Goal: Task Accomplishment & Management: Use online tool/utility

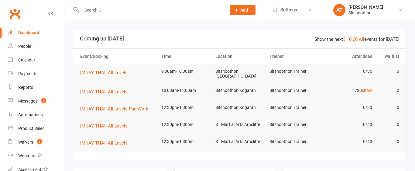
scroll to position [108, 0]
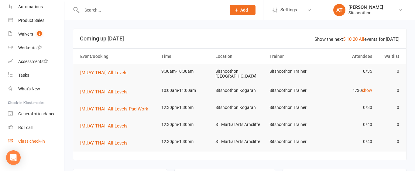
click at [22, 141] on div "Class check-in" at bounding box center [31, 140] width 27 height 5
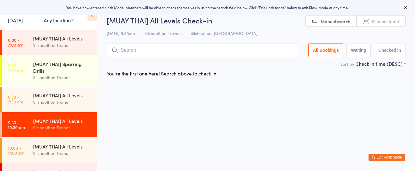
click at [50, 23] on select "Any location ST Martial Arts Arncliffe [GEOGRAPHIC_DATA] [GEOGRAPHIC_DATA]" at bounding box center [59, 20] width 30 height 7
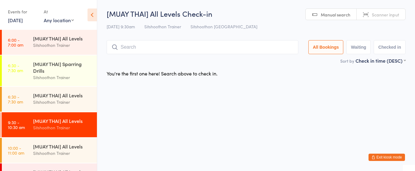
select select "2"
